Goal: Information Seeking & Learning: Find contact information

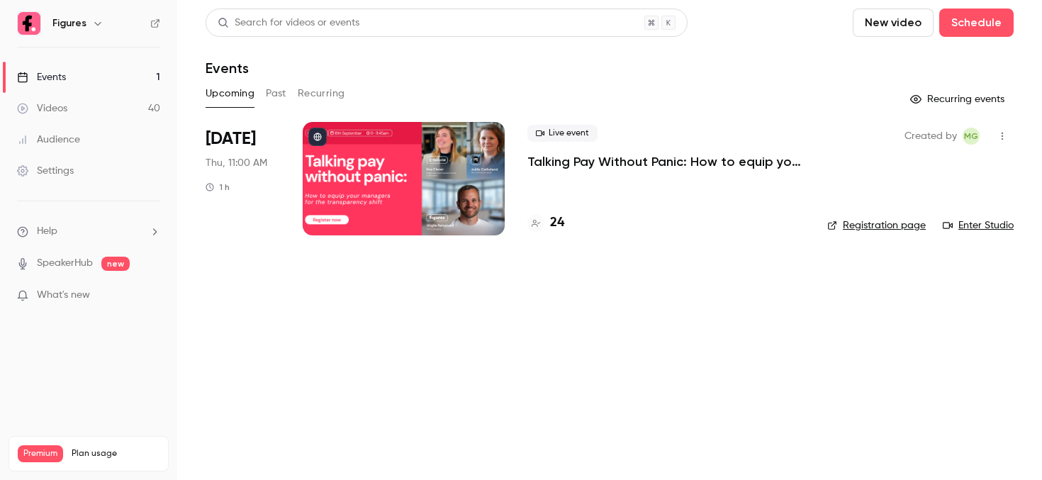
click at [627, 146] on div "Live event Talking Pay Without Panic: How to equip your managers for the transp…" at bounding box center [666, 147] width 277 height 45
click at [609, 165] on p "Talking Pay Without Panic: How to equip your managers for the transparency shift" at bounding box center [666, 161] width 277 height 17
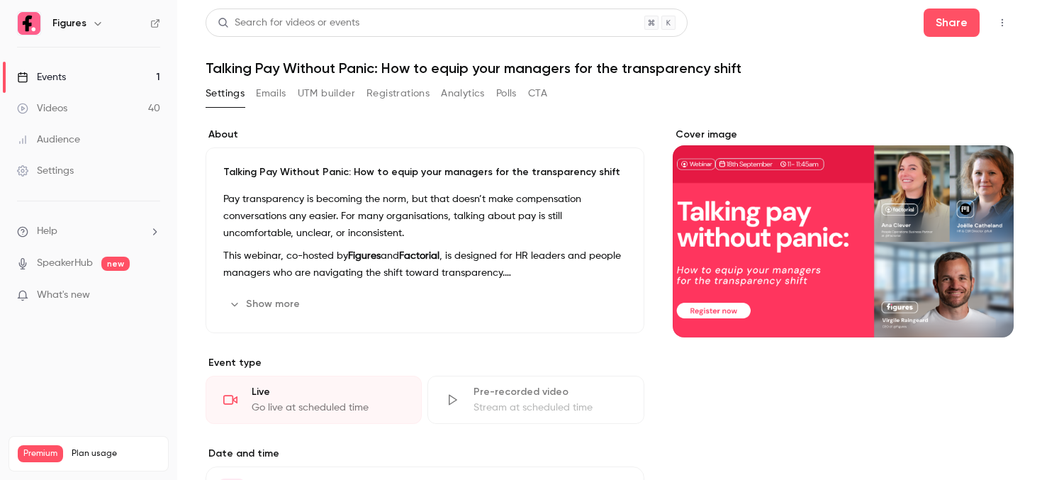
click at [398, 95] on button "Registrations" at bounding box center [398, 93] width 63 height 23
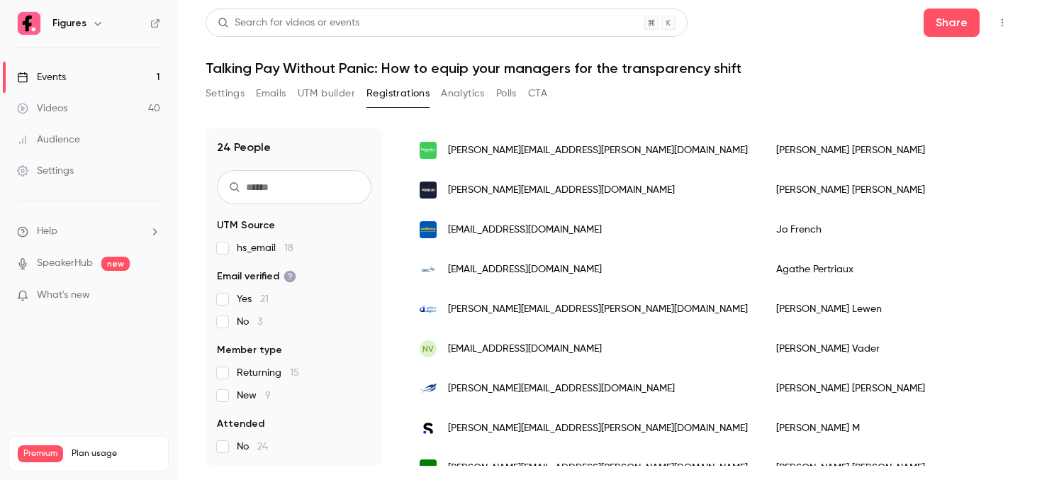
scroll to position [455, 0]
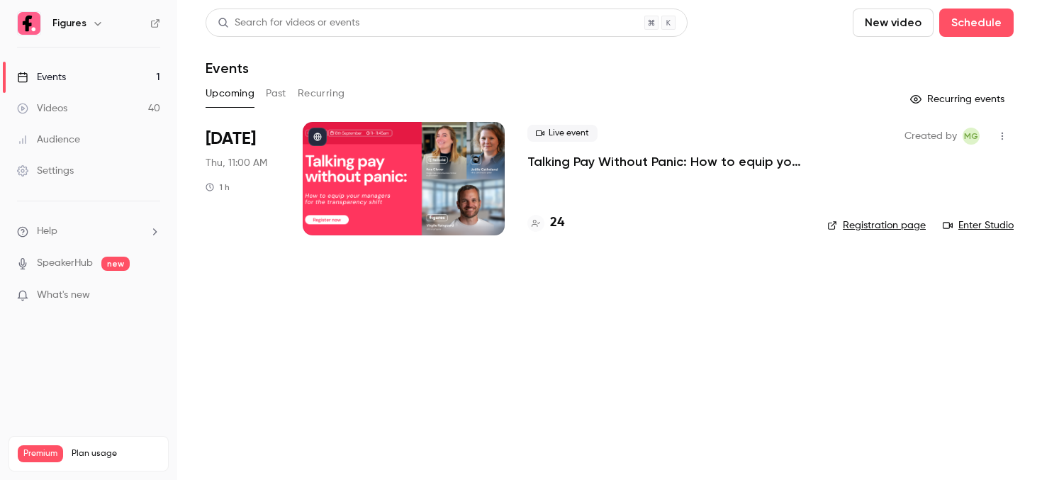
click at [608, 165] on p "Talking Pay Without Panic: How to equip your managers for the transparency shift" at bounding box center [666, 161] width 277 height 17
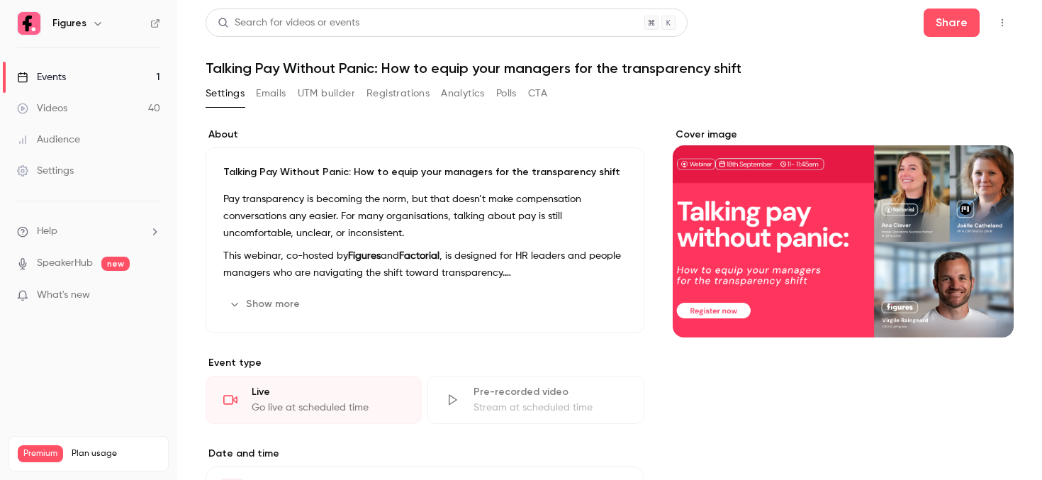
click at [368, 96] on button "Registrations" at bounding box center [398, 93] width 63 height 23
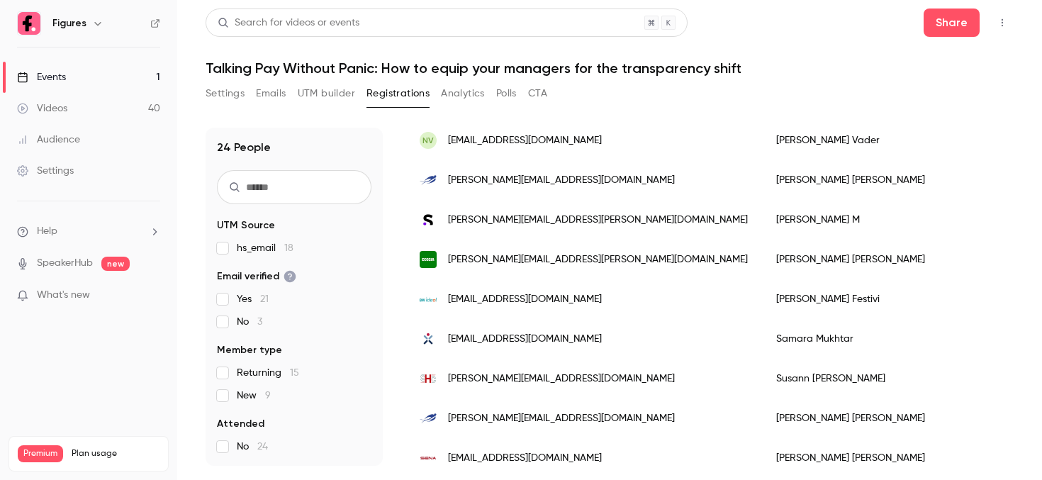
scroll to position [649, 0]
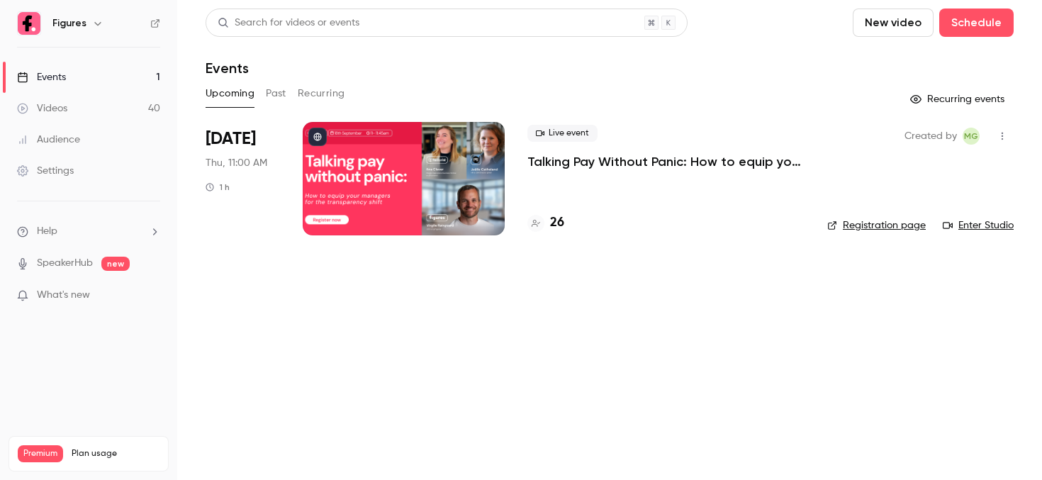
click at [615, 154] on p "Talking Pay Without Panic: How to equip your managers for the transparency shift" at bounding box center [666, 161] width 277 height 17
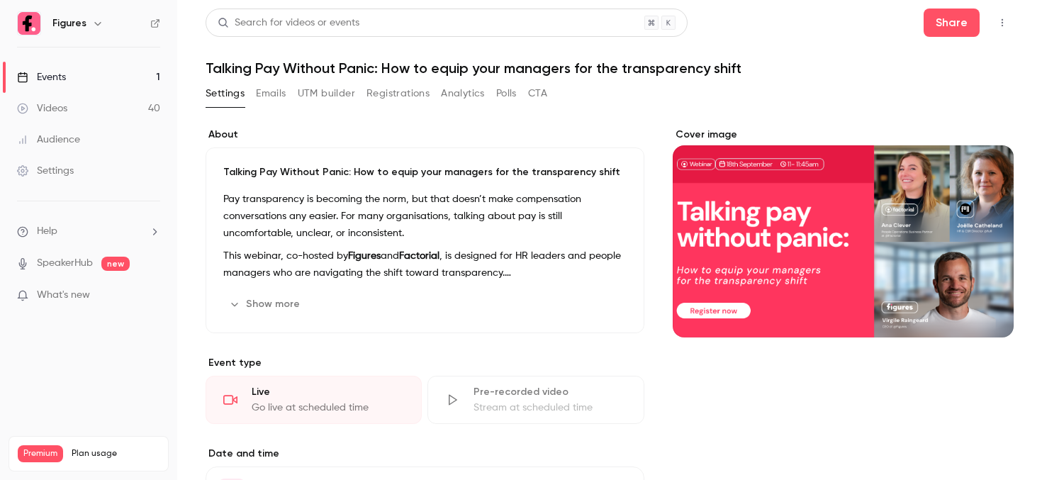
click at [409, 84] on button "Registrations" at bounding box center [398, 93] width 63 height 23
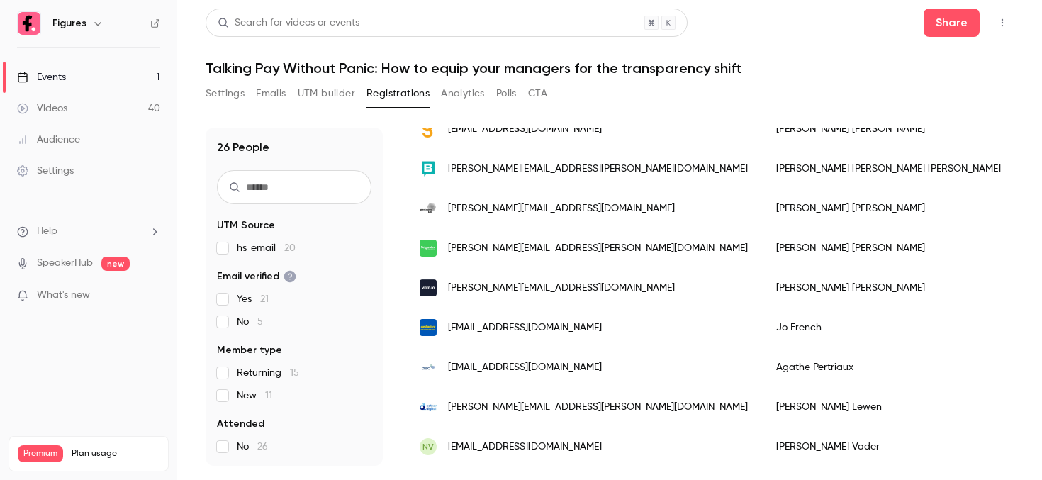
scroll to position [440, 0]
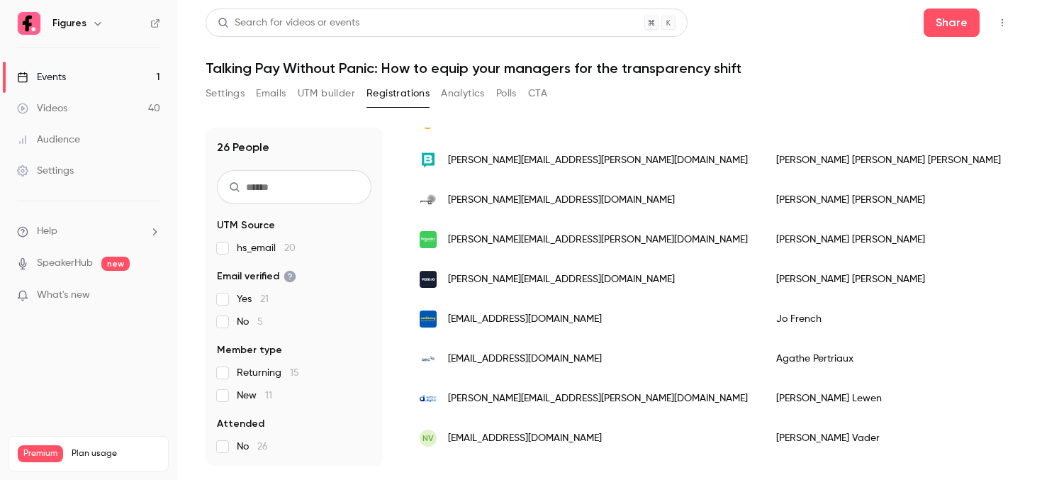
click at [499, 289] on div "[PERSON_NAME][EMAIL_ADDRESS][DOMAIN_NAME]" at bounding box center [584, 280] width 357 height 40
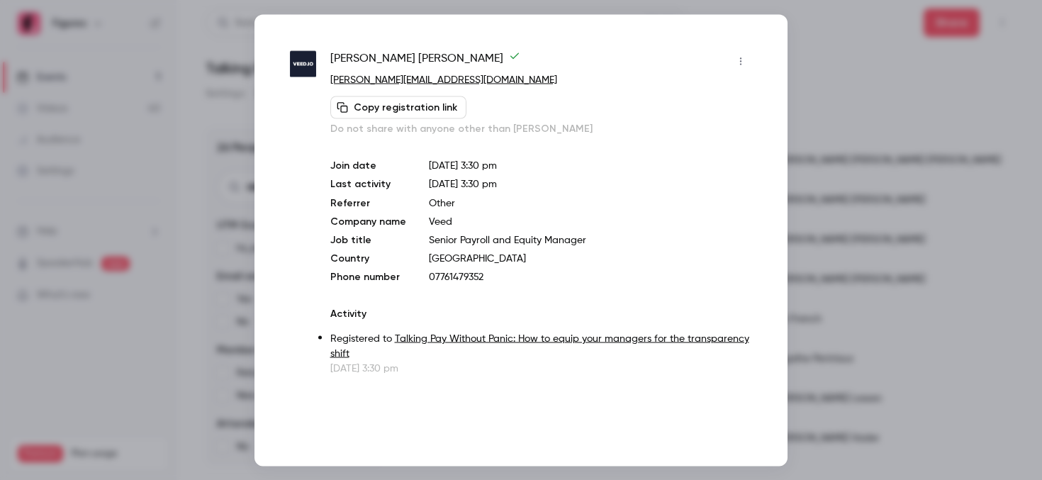
click at [459, 277] on p "07761479352" at bounding box center [590, 276] width 323 height 14
copy p "07761479352"
click at [847, 172] on div at bounding box center [521, 240] width 1042 height 480
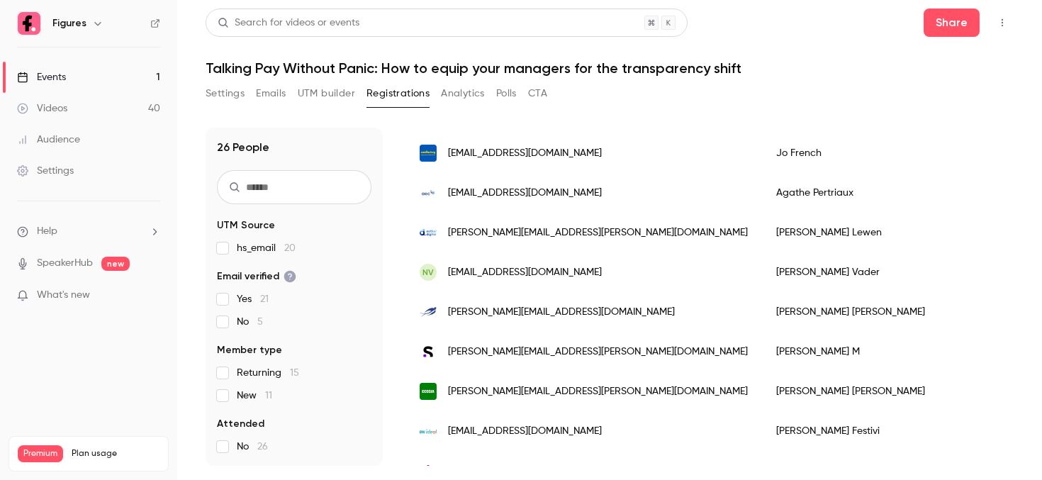
scroll to position [609, 0]
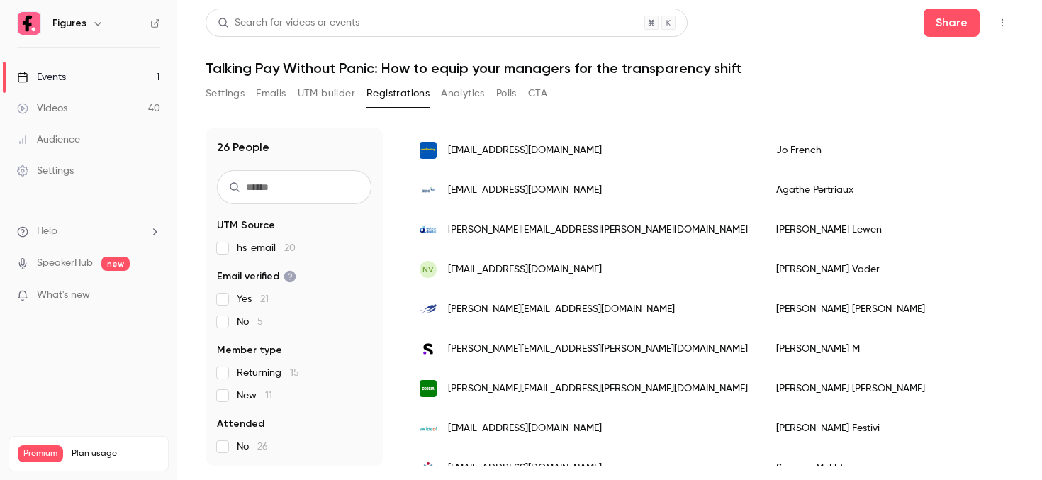
click at [520, 226] on span "[PERSON_NAME][EMAIL_ADDRESS][PERSON_NAME][DOMAIN_NAME]" at bounding box center [598, 230] width 300 height 15
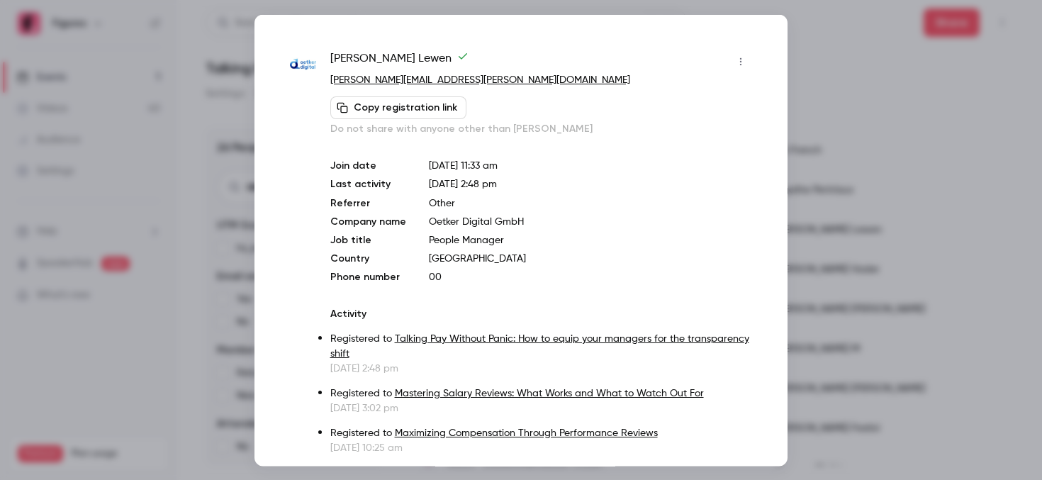
click at [840, 52] on div at bounding box center [521, 240] width 1042 height 480
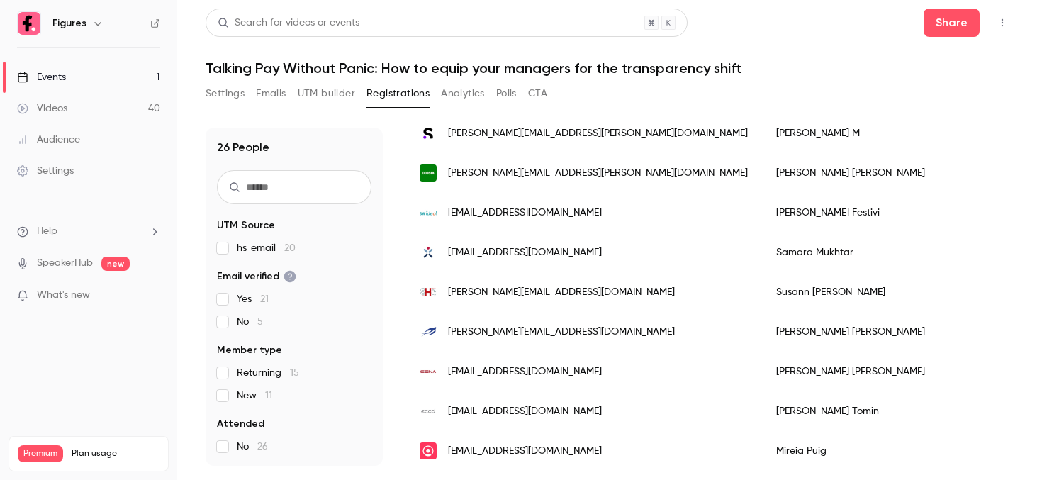
scroll to position [830, 0]
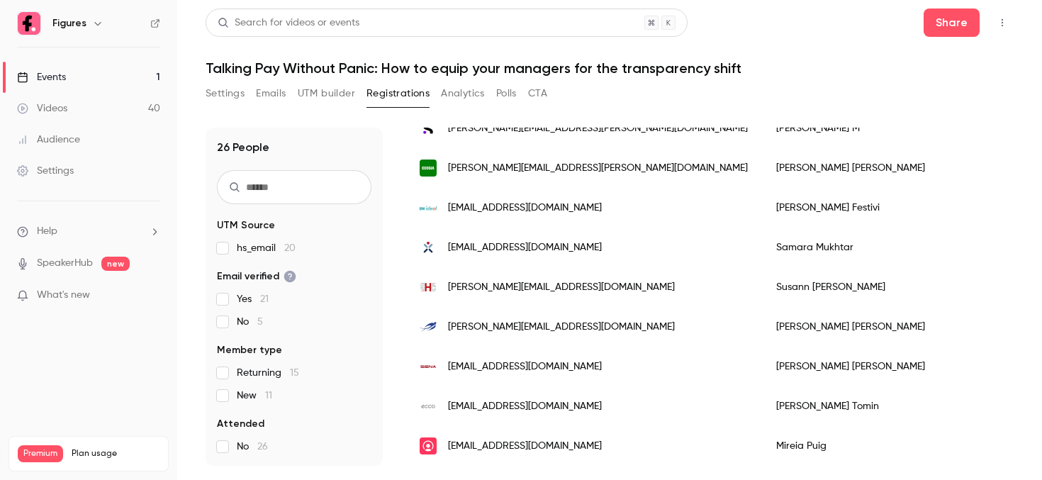
click at [517, 399] on div "[EMAIL_ADDRESS][DOMAIN_NAME]" at bounding box center [584, 406] width 357 height 40
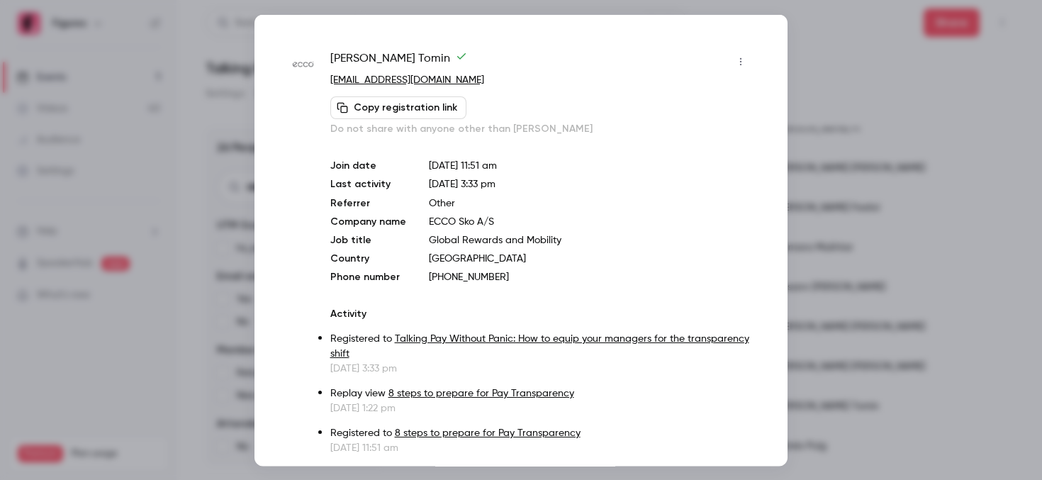
click at [884, 133] on div at bounding box center [521, 240] width 1042 height 480
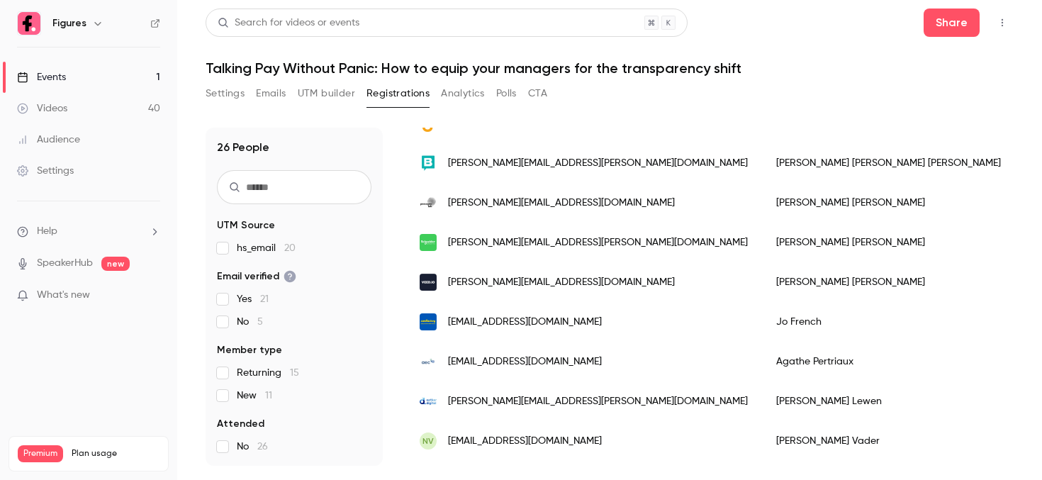
scroll to position [0, 0]
